Goal: Navigation & Orientation: Find specific page/section

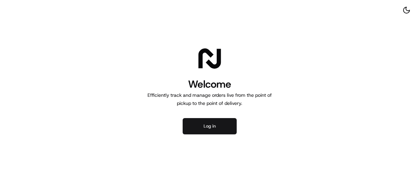
click at [189, 126] on button "Log in" at bounding box center [210, 126] width 54 height 16
